Goal: Check status: Check status

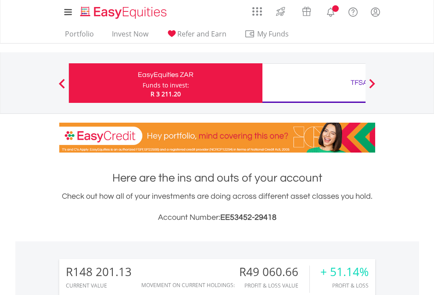
scroll to position [84, 138]
click at [143, 83] on div "Funds to invest:" at bounding box center [166, 85] width 47 height 9
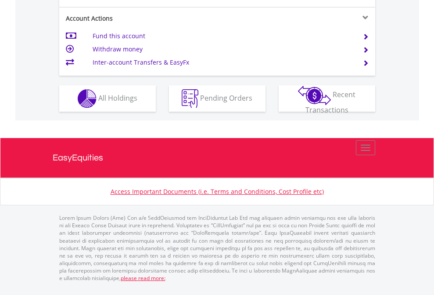
scroll to position [860, 0]
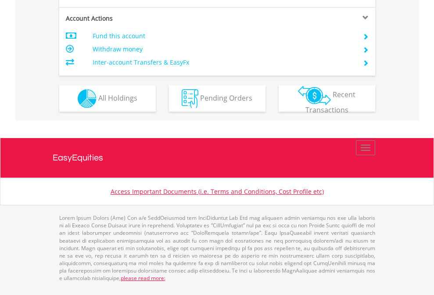
scroll to position [842, 0]
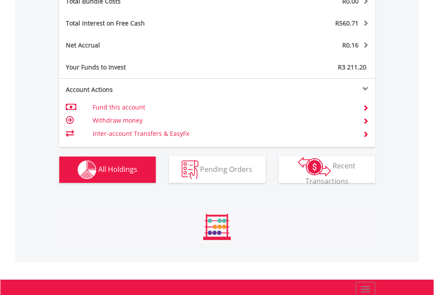
scroll to position [1030, 0]
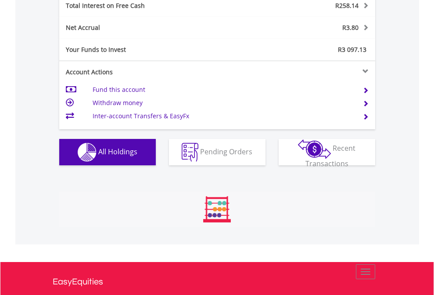
scroll to position [84, 138]
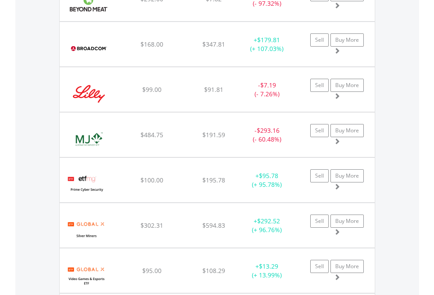
scroll to position [84, 138]
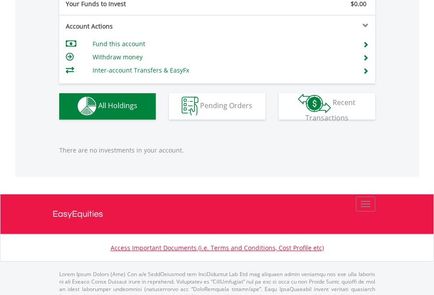
scroll to position [870, 0]
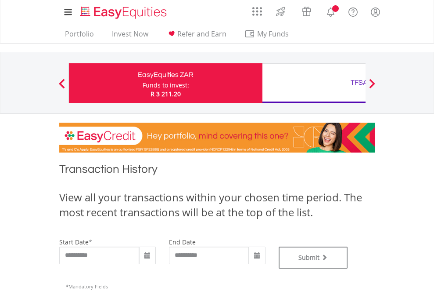
type input "**********"
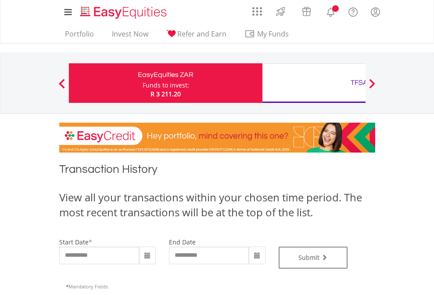
click at [314, 83] on div "TFSA" at bounding box center [359, 82] width 183 height 12
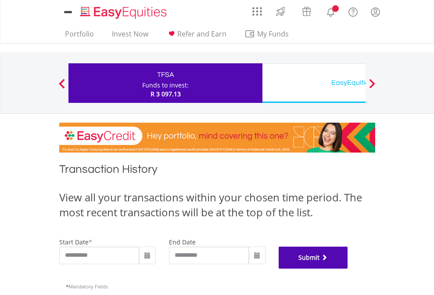
click at [348, 268] on button "Submit" at bounding box center [313, 257] width 69 height 22
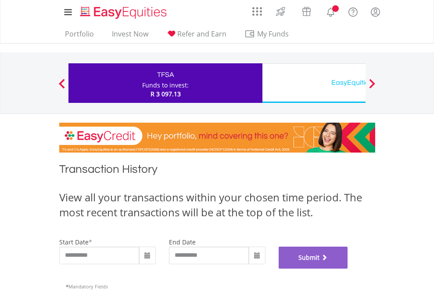
scroll to position [356, 0]
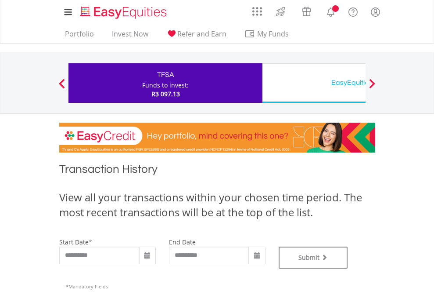
click at [314, 83] on div "EasyEquities USD" at bounding box center [359, 82] width 183 height 12
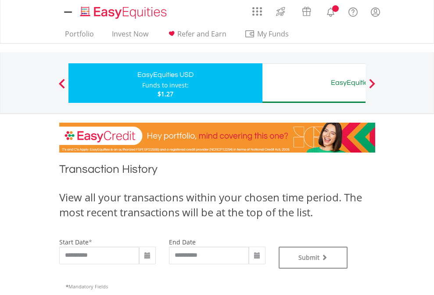
type input "**********"
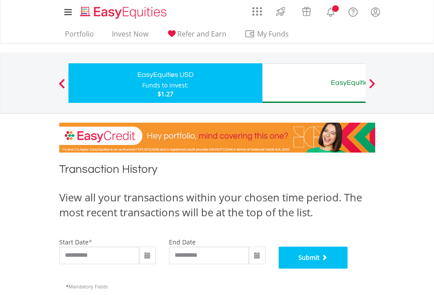
click at [348, 268] on button "Submit" at bounding box center [313, 257] width 69 height 22
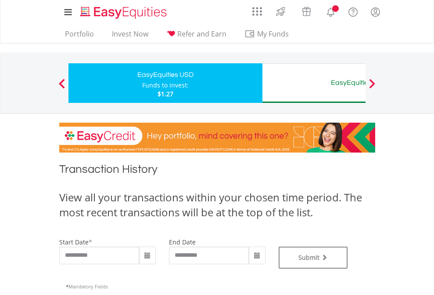
click at [314, 83] on div "EasyEquities AUD" at bounding box center [359, 82] width 183 height 12
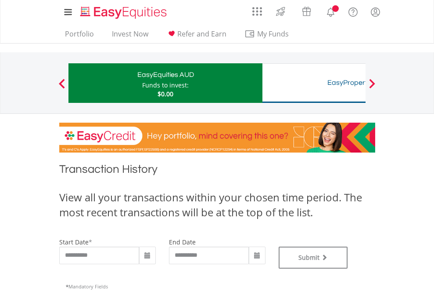
type input "**********"
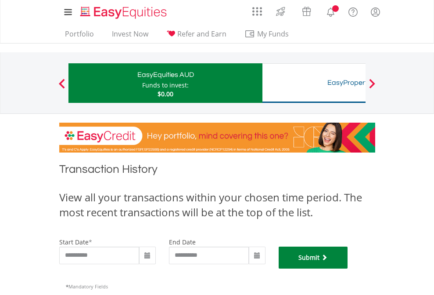
click at [348, 268] on button "Submit" at bounding box center [313, 257] width 69 height 22
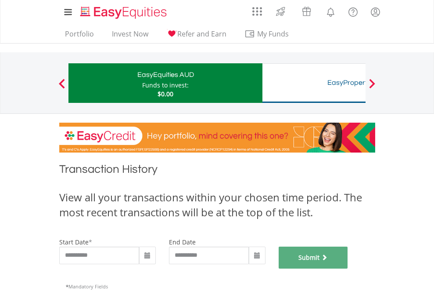
scroll to position [356, 0]
